Goal: Transaction & Acquisition: Obtain resource

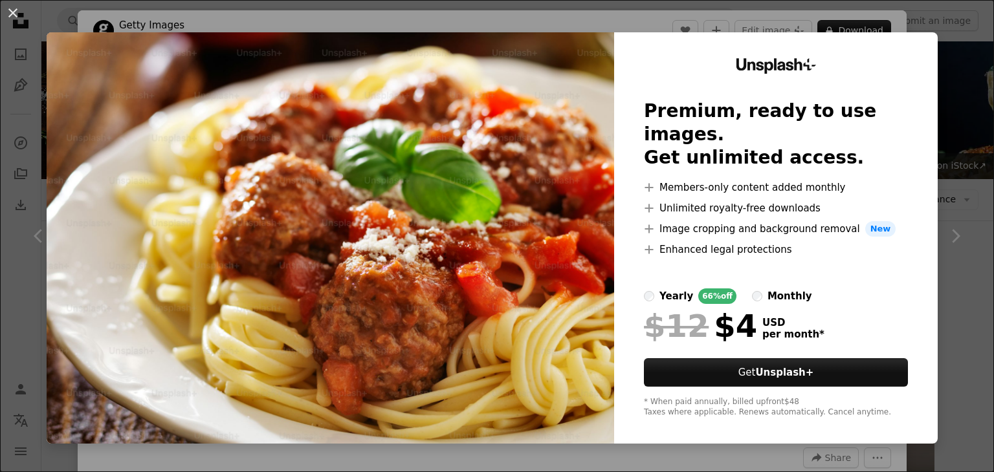
scroll to position [841, 0]
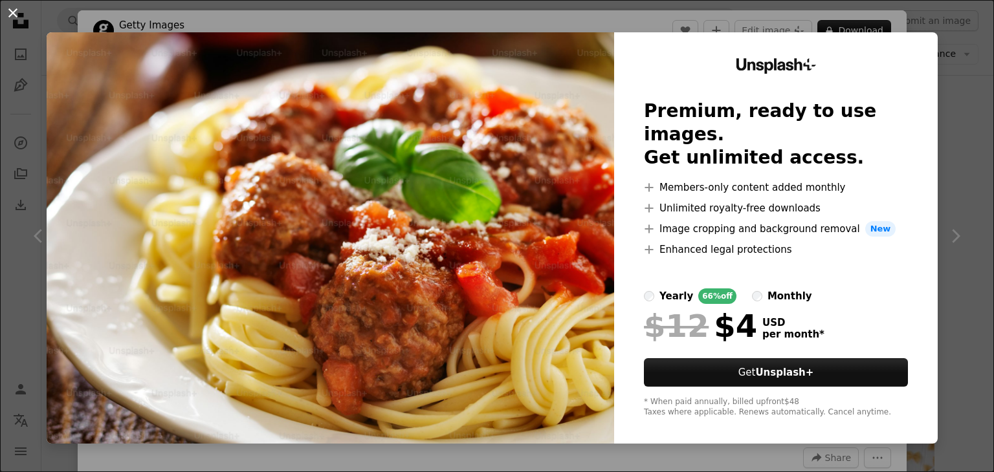
click at [7, 21] on button "An X shape" at bounding box center [13, 13] width 16 height 16
